Goal: Navigation & Orientation: Go to known website

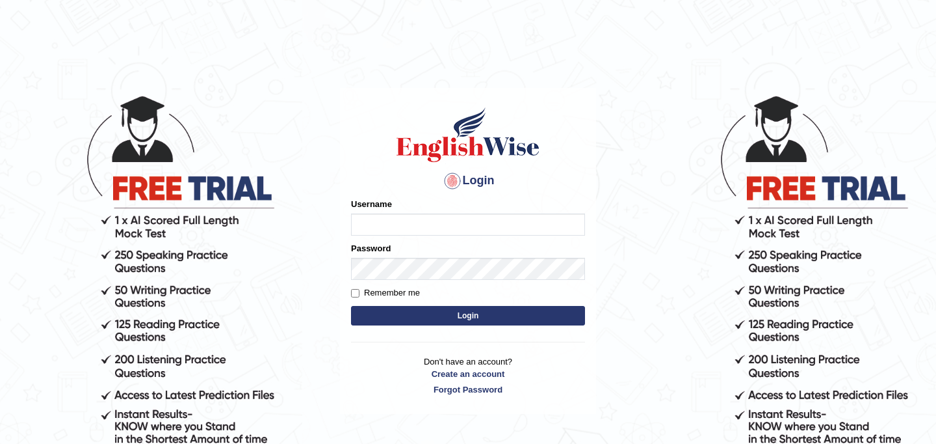
type input "JyotiJ"
click at [509, 317] on button "Login" at bounding box center [468, 316] width 234 height 20
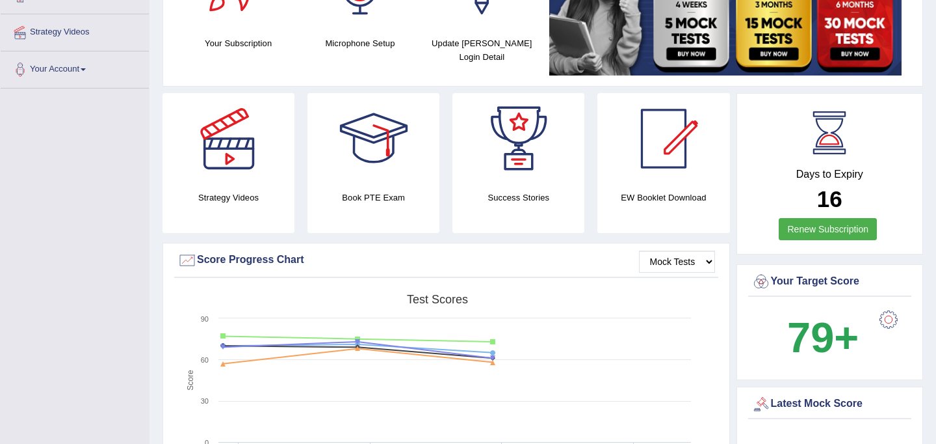
scroll to position [238, 0]
